Goal: Task Accomplishment & Management: Use online tool/utility

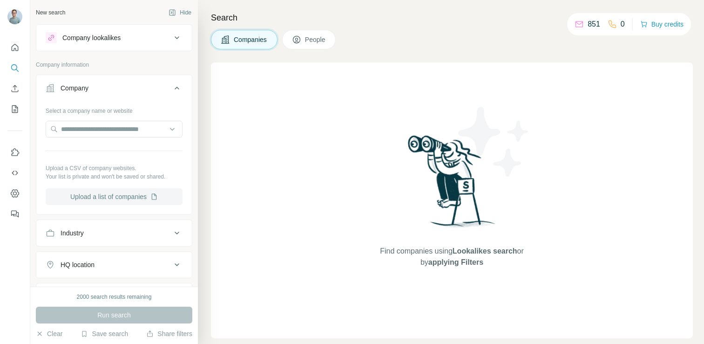
click at [122, 196] on button "Upload a list of companies" at bounding box center [114, 196] width 137 height 17
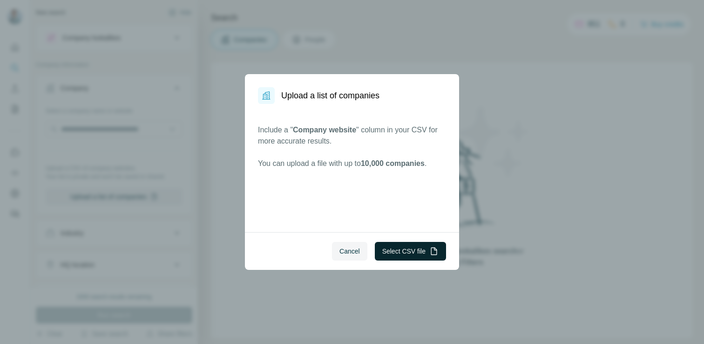
click at [407, 252] on button "Select CSV file" at bounding box center [410, 251] width 71 height 19
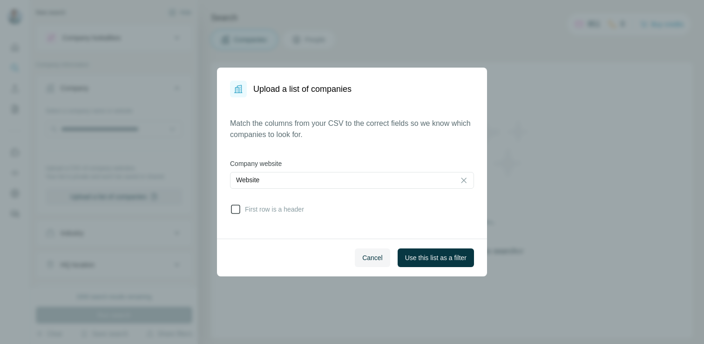
click at [287, 211] on span "First row is a header" at bounding box center [272, 208] width 63 height 9
click at [436, 260] on span "Use this list as a filter" at bounding box center [435, 257] width 61 height 9
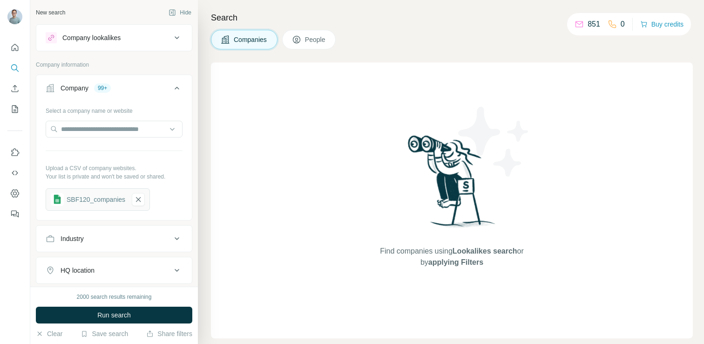
click at [313, 43] on span "People" at bounding box center [315, 39] width 21 height 9
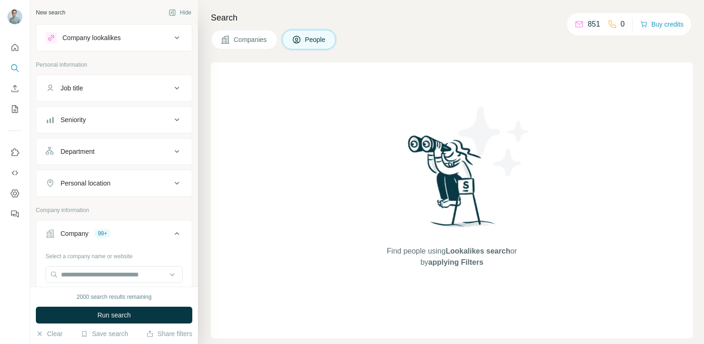
click at [257, 39] on span "Companies" at bounding box center [251, 39] width 34 height 9
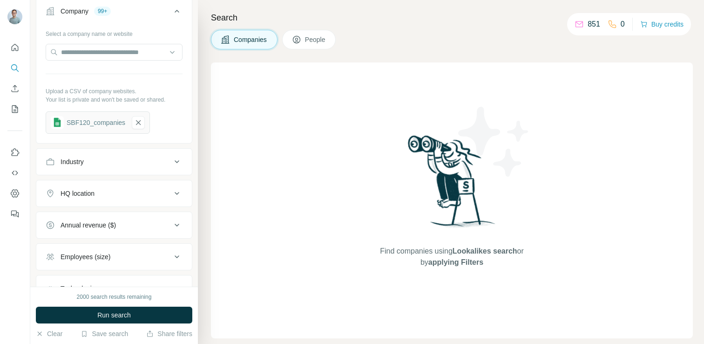
scroll to position [150, 0]
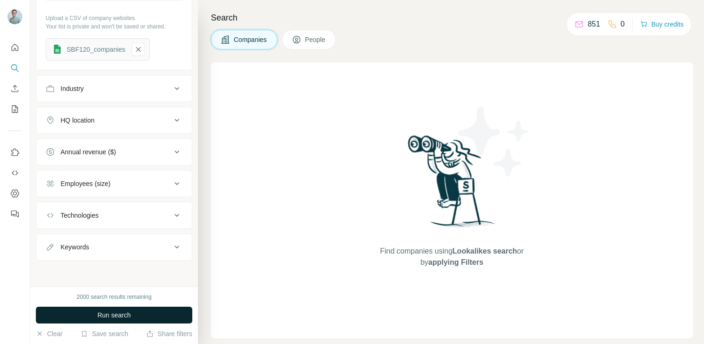
click at [144, 317] on button "Run search" at bounding box center [114, 314] width 157 height 17
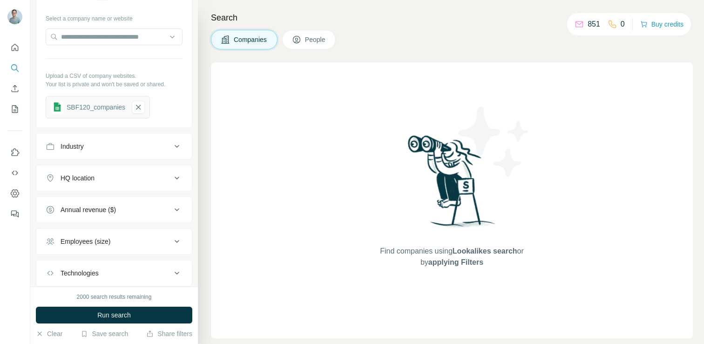
scroll to position [0, 0]
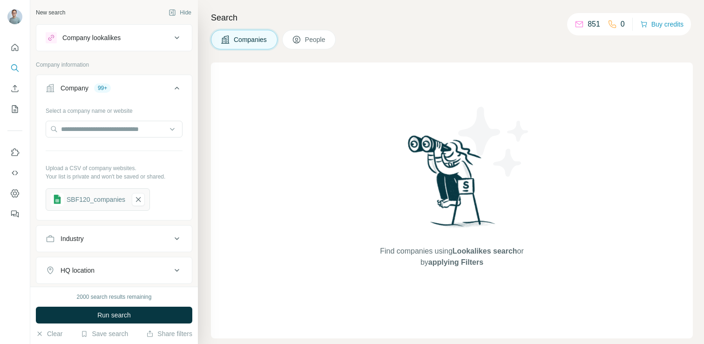
click at [321, 42] on span "People" at bounding box center [315, 39] width 21 height 9
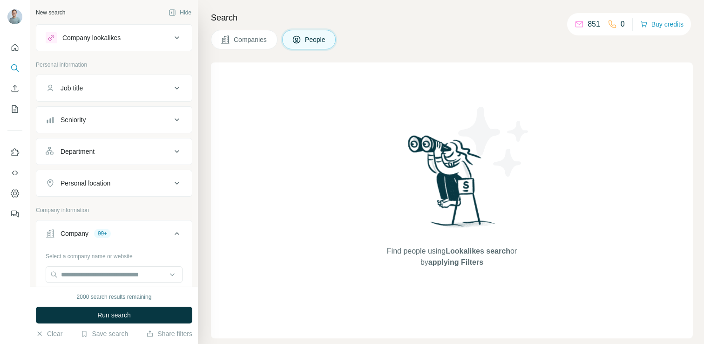
click at [170, 40] on div "Company lookalikes" at bounding box center [109, 37] width 126 height 11
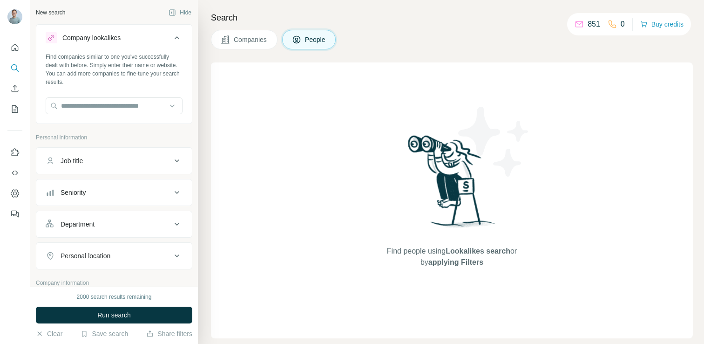
click at [170, 40] on div "Company lookalikes" at bounding box center [109, 37] width 126 height 11
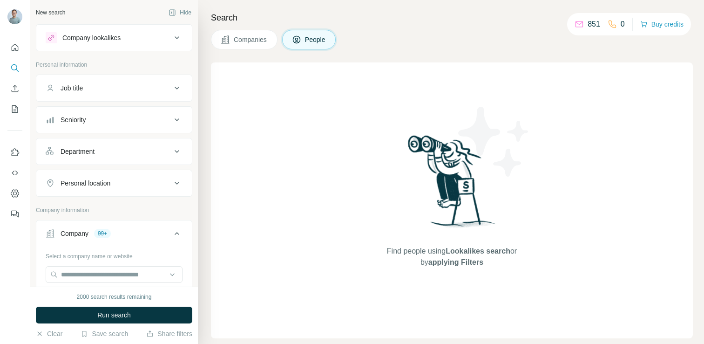
click at [112, 93] on button "Job title" at bounding box center [114, 88] width 156 height 22
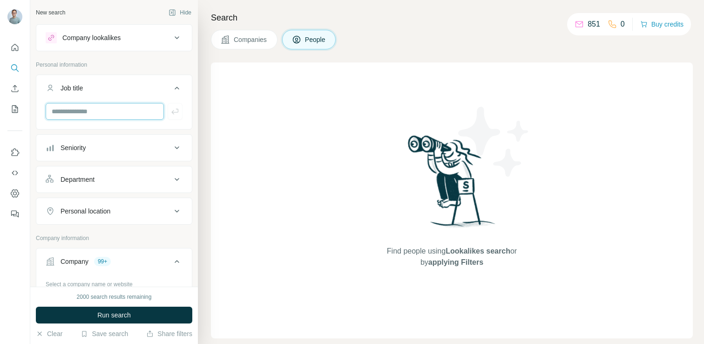
click at [99, 111] on input "text" at bounding box center [105, 111] width 118 height 17
type input "***"
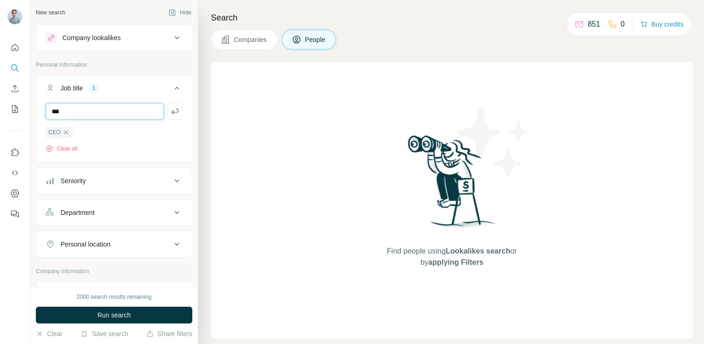
type input "***"
type input "**********"
type input "***"
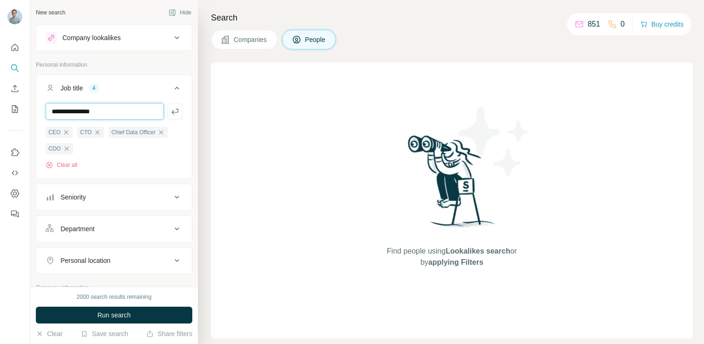
type input "**********"
type input "***"
click at [116, 111] on input "text" at bounding box center [105, 111] width 118 height 17
type input "*"
click at [75, 202] on div "Seniority" at bounding box center [73, 196] width 25 height 9
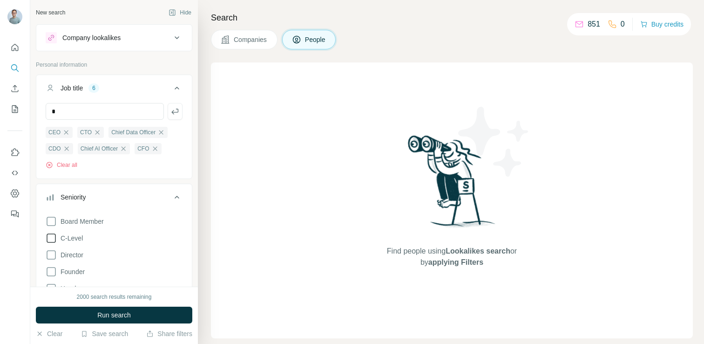
click at [76, 238] on span "C-Level" at bounding box center [70, 237] width 26 height 9
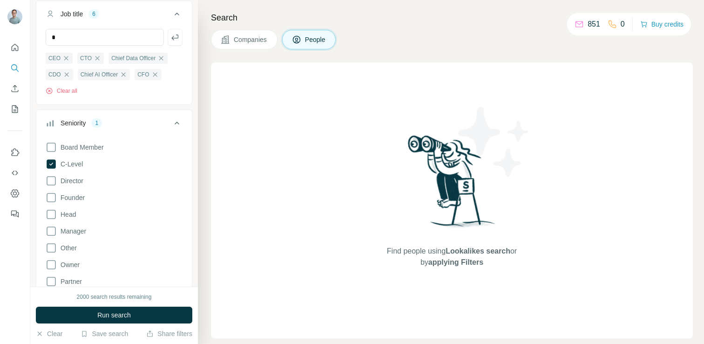
scroll to position [82, 0]
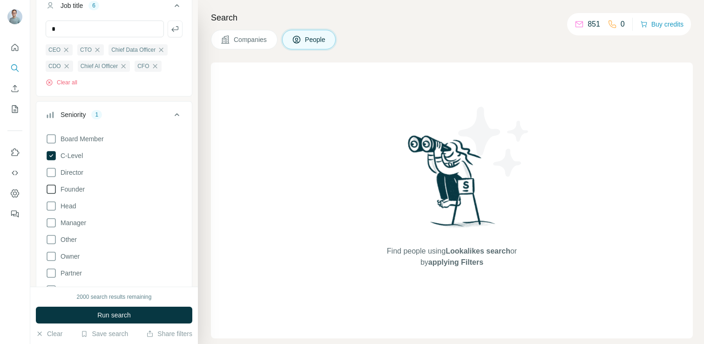
click at [75, 190] on span "Founder" at bounding box center [71, 188] width 28 height 9
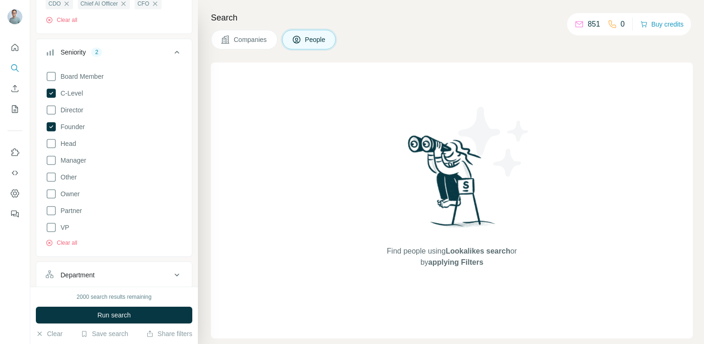
scroll to position [147, 0]
click at [68, 191] on span "Owner" at bounding box center [68, 191] width 23 height 9
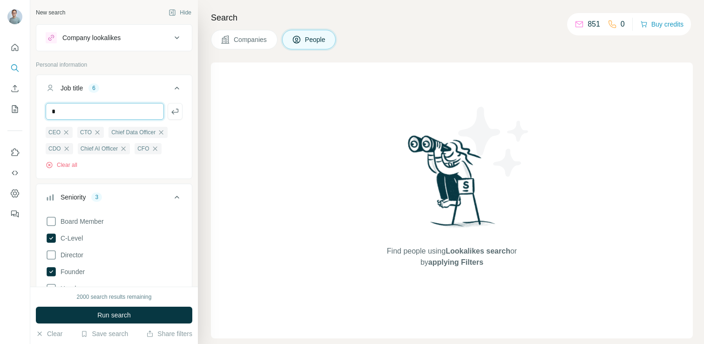
click at [62, 113] on input "*" at bounding box center [105, 111] width 118 height 17
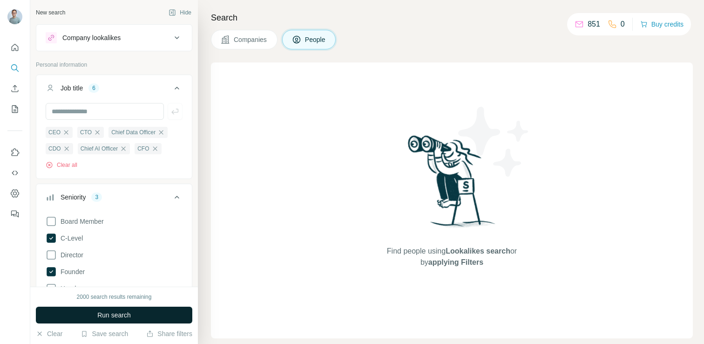
click at [115, 314] on span "Run search" at bounding box center [114, 314] width 34 height 9
click at [175, 38] on icon at bounding box center [176, 37] width 11 height 11
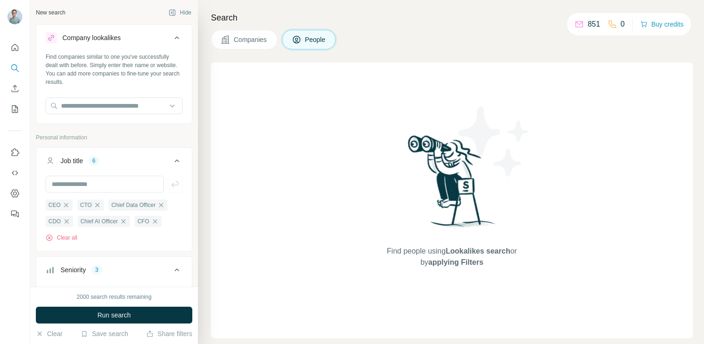
click at [175, 38] on icon at bounding box center [177, 37] width 5 height 3
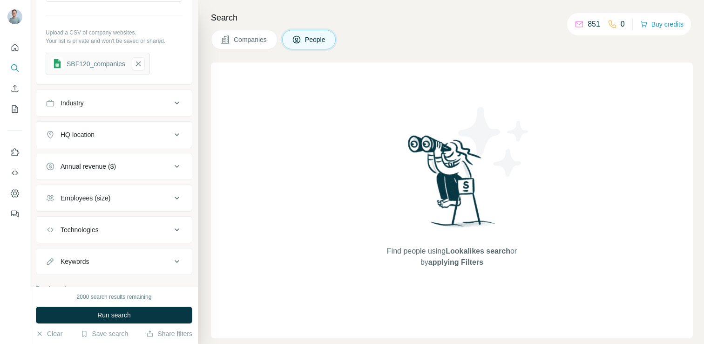
scroll to position [631, 0]
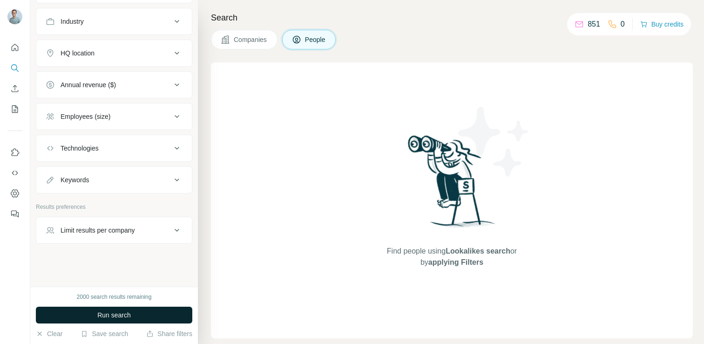
click at [119, 316] on span "Run search" at bounding box center [114, 314] width 34 height 9
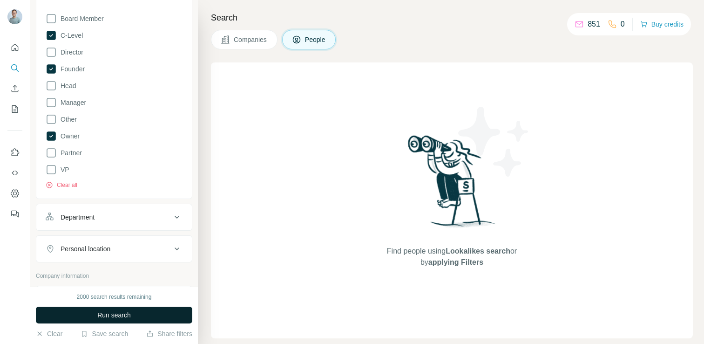
scroll to position [159, 0]
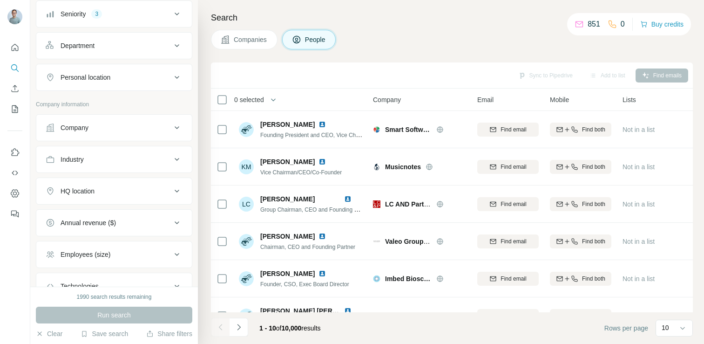
scroll to position [96, 0]
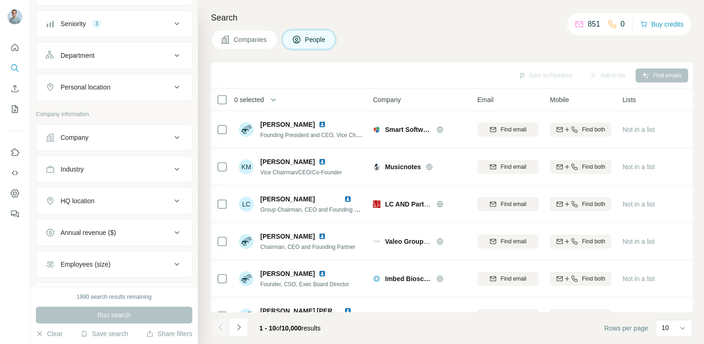
click at [121, 137] on div "Company" at bounding box center [109, 137] width 126 height 9
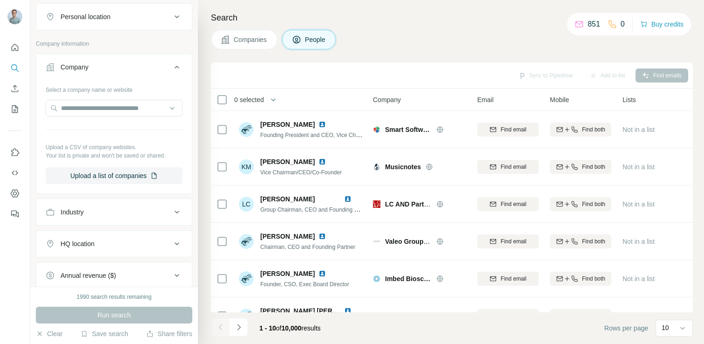
scroll to position [175, 0]
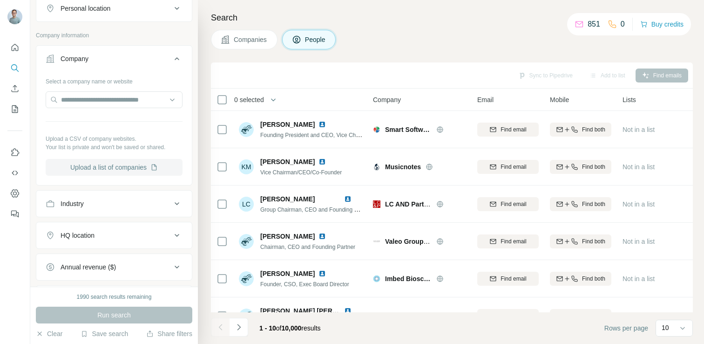
click at [120, 165] on button "Upload a list of companies" at bounding box center [114, 167] width 137 height 17
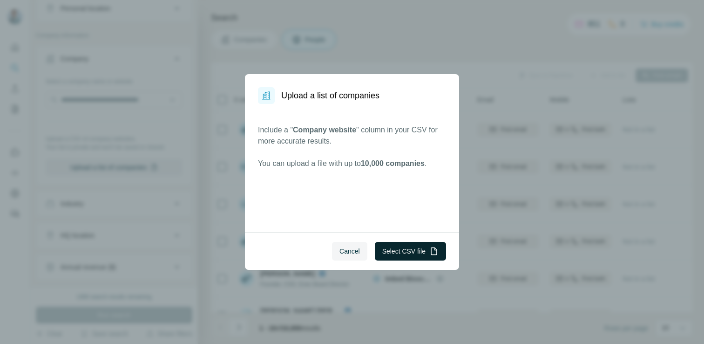
click at [415, 253] on button "Select CSV file" at bounding box center [410, 251] width 71 height 19
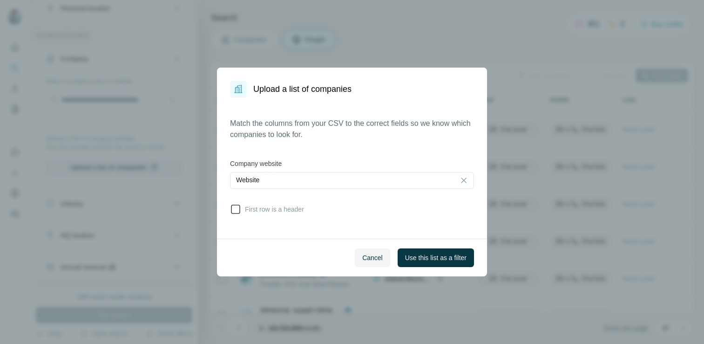
click at [277, 210] on span "First row is a header" at bounding box center [272, 208] width 63 height 9
click at [419, 253] on span "Use this list as a filter" at bounding box center [435, 257] width 61 height 9
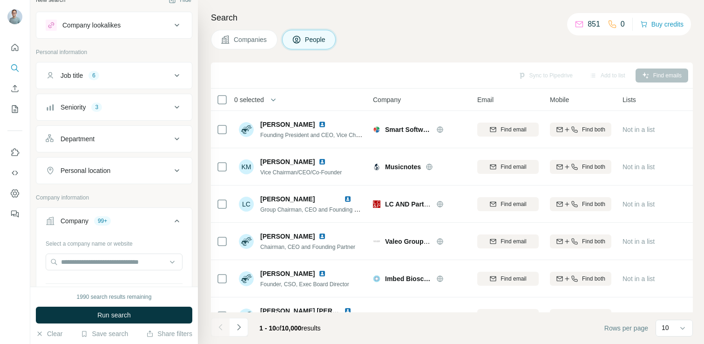
scroll to position [0, 0]
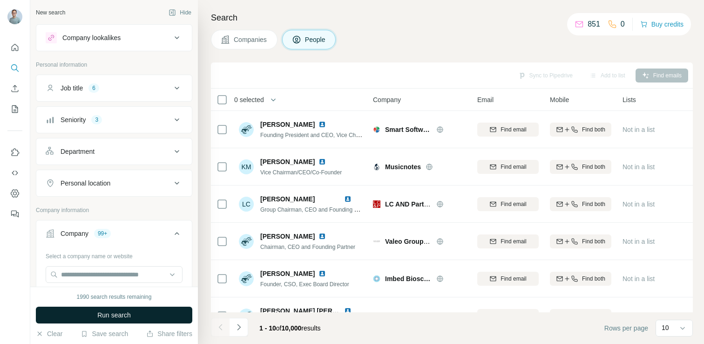
click at [142, 313] on button "Run search" at bounding box center [114, 314] width 157 height 17
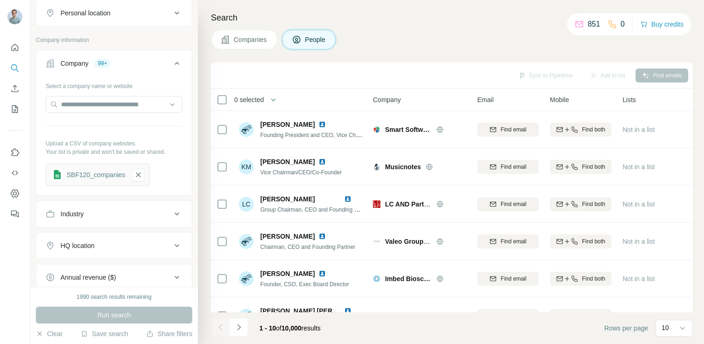
scroll to position [362, 0]
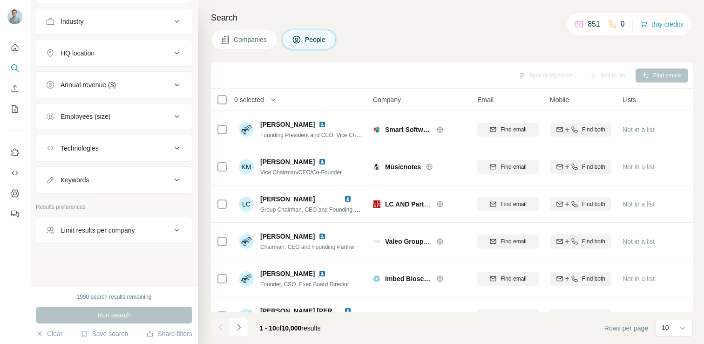
click at [117, 226] on div "Limit results per company" at bounding box center [98, 229] width 75 height 9
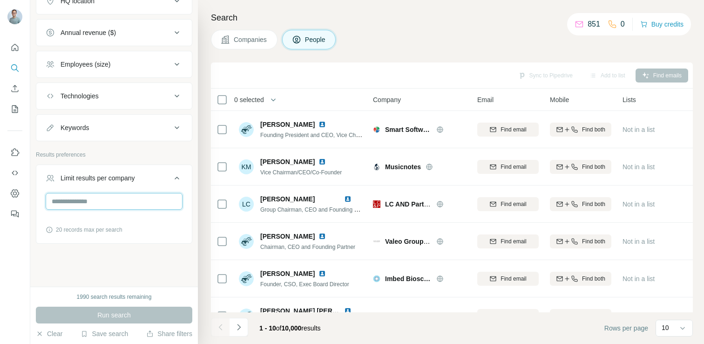
click at [78, 198] on input "number" at bounding box center [114, 201] width 137 height 17
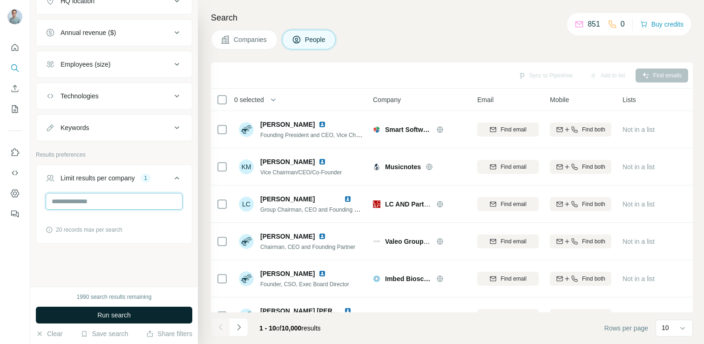
type input "*"
click at [132, 313] on button "Run search" at bounding box center [114, 314] width 157 height 17
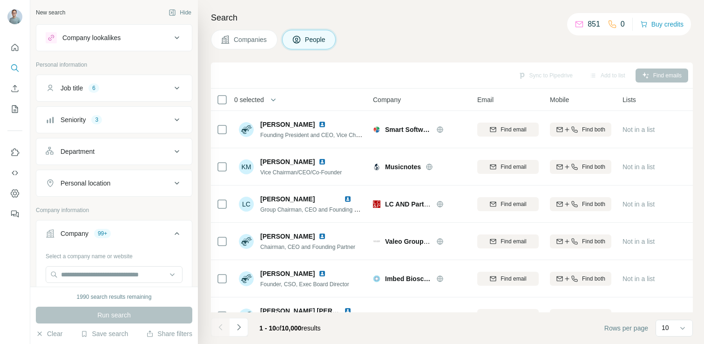
click at [82, 86] on div "Job title" at bounding box center [72, 87] width 22 height 9
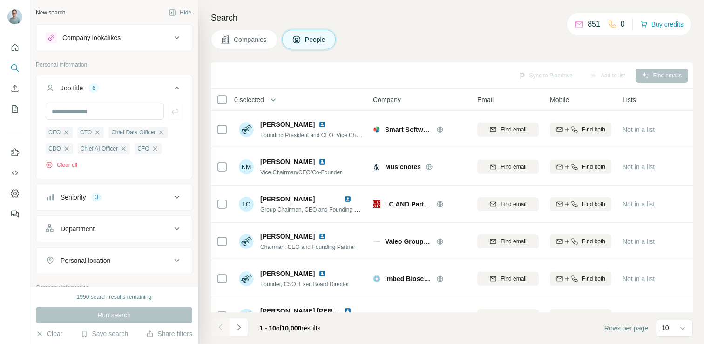
click at [82, 86] on div "Job title" at bounding box center [72, 87] width 22 height 9
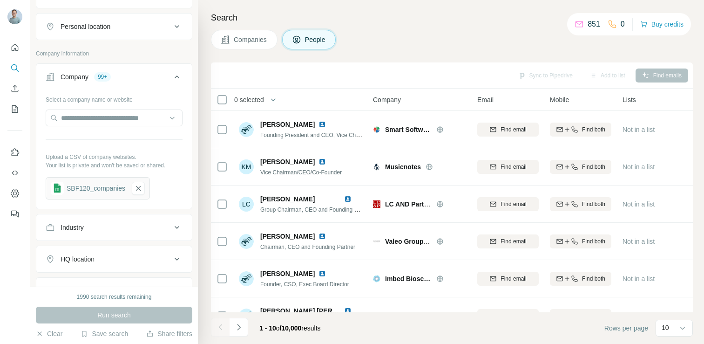
scroll to position [157, 0]
click at [107, 118] on input "text" at bounding box center [114, 117] width 137 height 17
click at [172, 184] on div "Select a company name or website Upload a CSV of company websites. Your list is…" at bounding box center [114, 145] width 137 height 108
click at [140, 186] on icon "button" at bounding box center [138, 187] width 5 height 5
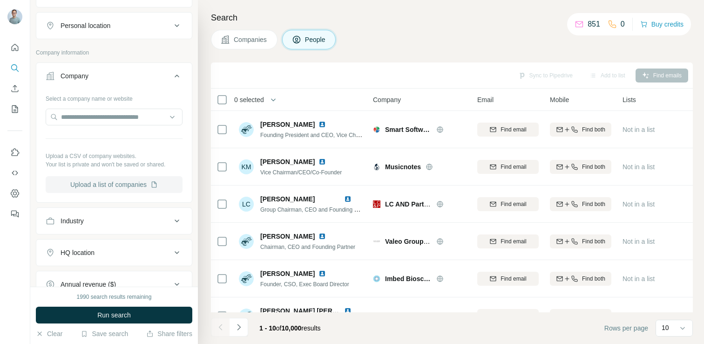
click at [97, 185] on button "Upload a list of companies" at bounding box center [114, 184] width 137 height 17
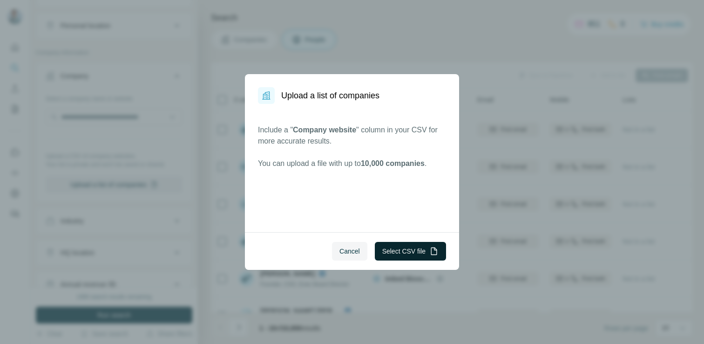
click at [419, 255] on button "Select CSV file" at bounding box center [410, 251] width 71 height 19
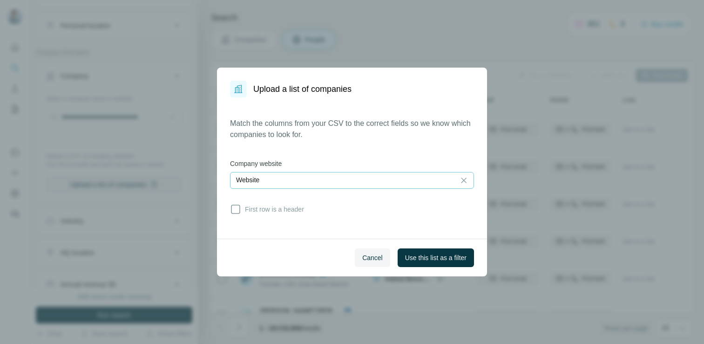
click at [436, 181] on div "Website" at bounding box center [342, 179] width 213 height 9
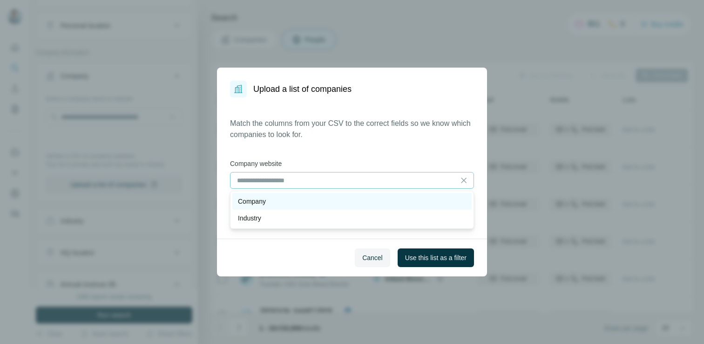
click at [403, 203] on div "Company" at bounding box center [352, 201] width 228 height 9
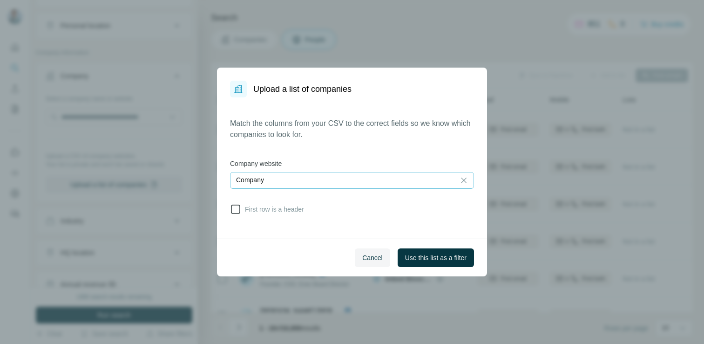
click at [291, 212] on span "First row is a header" at bounding box center [272, 208] width 63 height 9
click at [427, 256] on span "Use this list as a filter" at bounding box center [435, 257] width 61 height 9
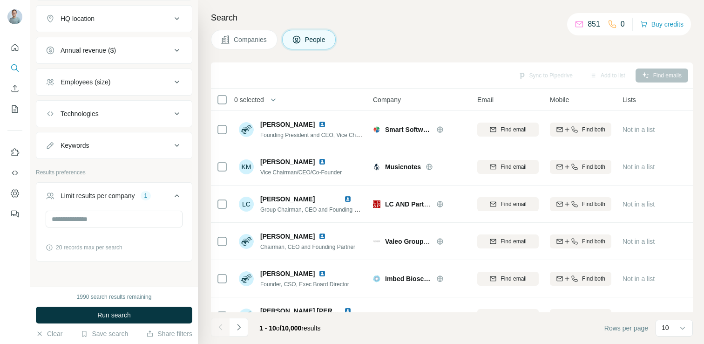
scroll to position [401, 0]
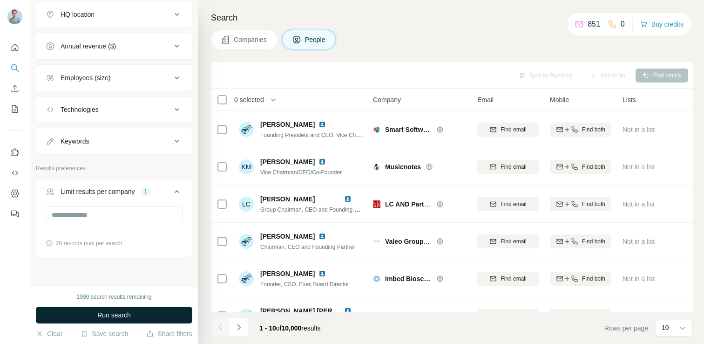
click at [119, 316] on span "Run search" at bounding box center [114, 314] width 34 height 9
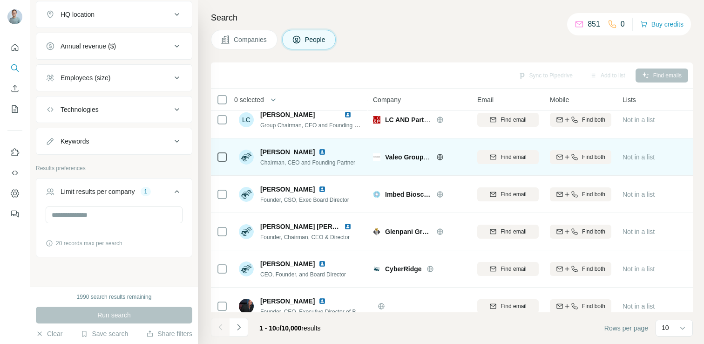
scroll to position [171, 0]
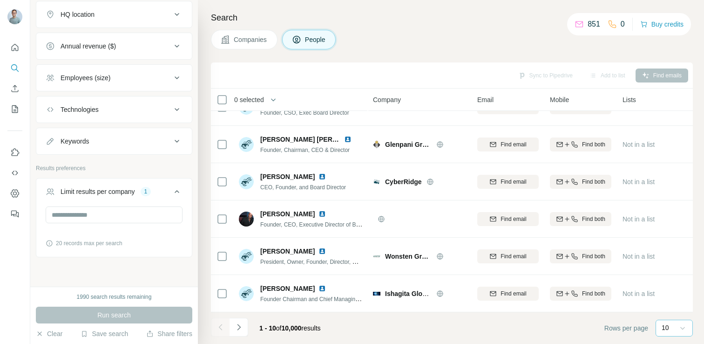
click at [679, 330] on icon at bounding box center [682, 327] width 9 height 9
click at [671, 254] on p "60" at bounding box center [667, 256] width 7 height 9
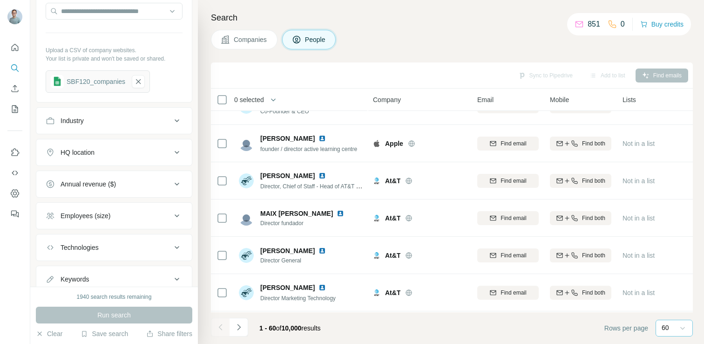
scroll to position [270, 0]
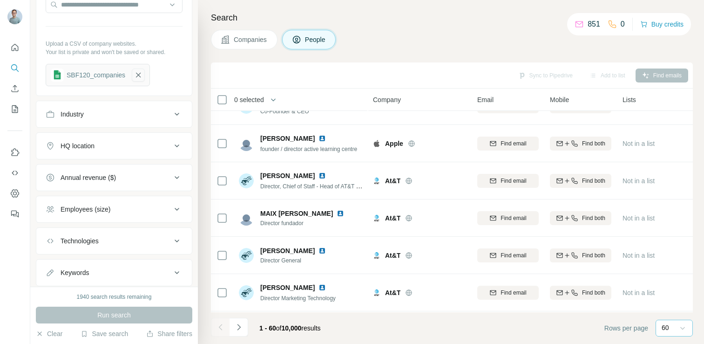
click at [137, 73] on icon "button" at bounding box center [138, 75] width 5 height 5
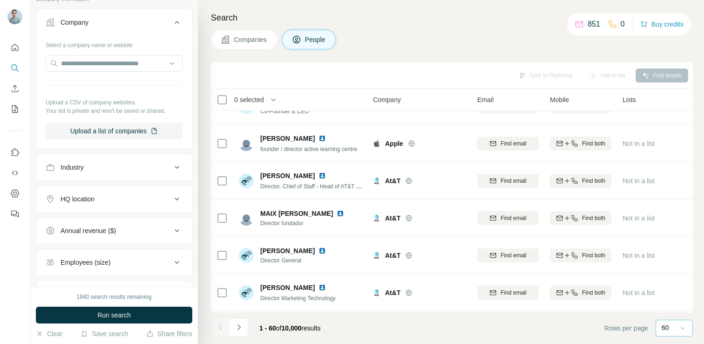
scroll to position [209, 0]
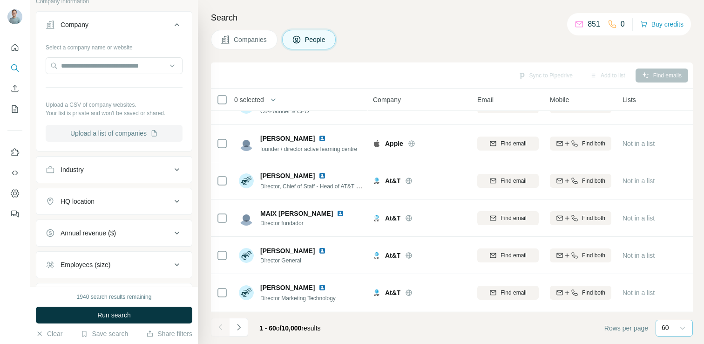
click at [117, 134] on button "Upload a list of companies" at bounding box center [114, 133] width 137 height 17
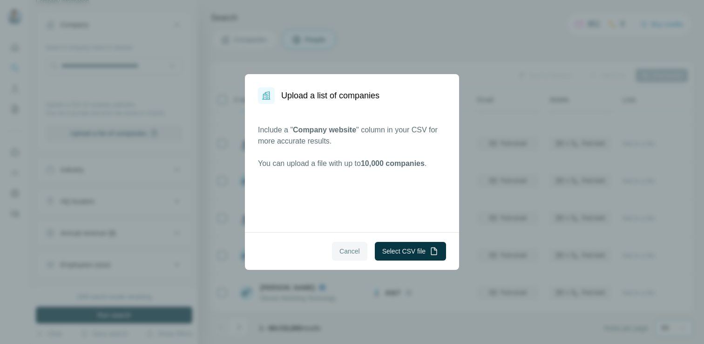
click at [356, 256] on button "Cancel" at bounding box center [349, 251] width 35 height 19
